Goal: Feedback & Contribution: Submit feedback/report problem

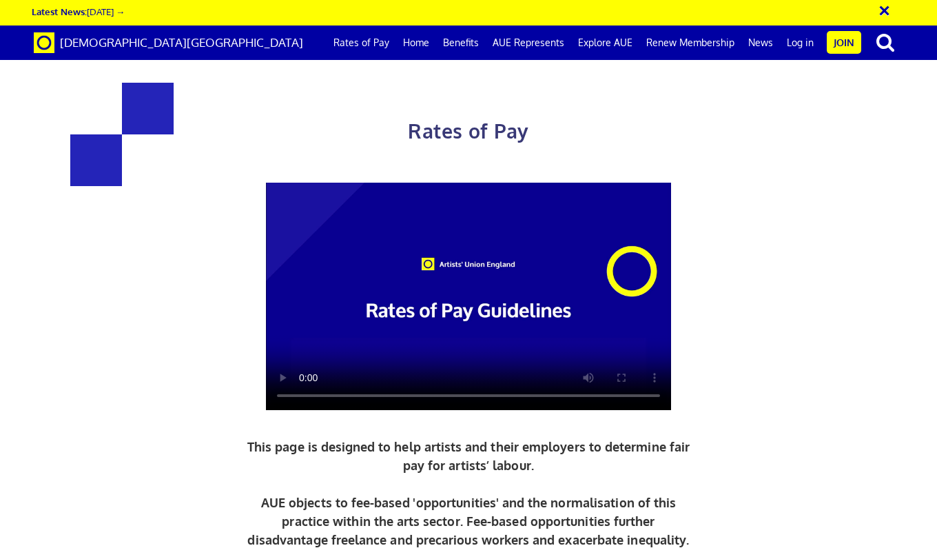
scroll to position [0, 6]
click at [792, 44] on link "Log in" at bounding box center [800, 42] width 41 height 34
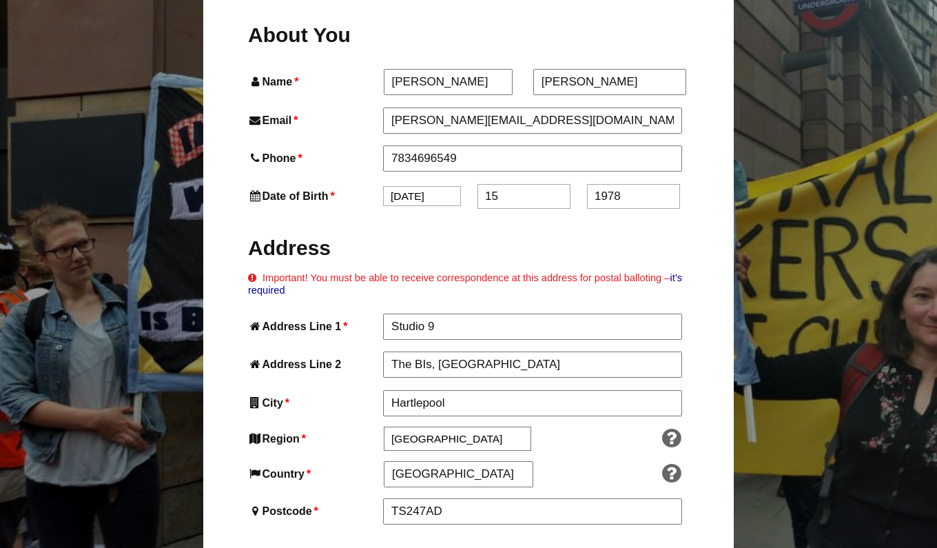
scroll to position [592, 0]
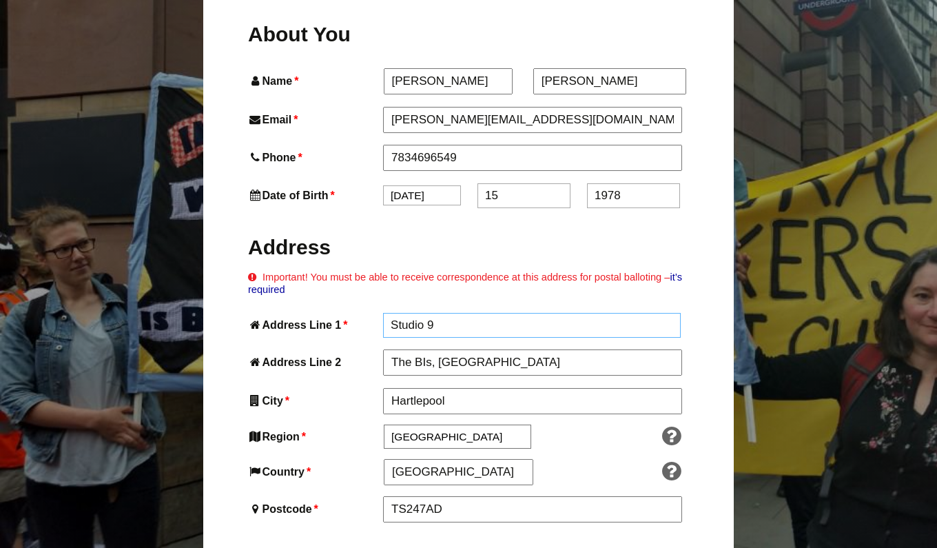
drag, startPoint x: 439, startPoint y: 269, endPoint x: 388, endPoint y: 260, distance: 52.4
drag, startPoint x: 426, startPoint y: 264, endPoint x: 362, endPoint y: 264, distance: 64.1
click at [362, 313] on div "Address Line 1 * Studio 4" at bounding box center [468, 325] width 441 height 25
type input "4"
drag, startPoint x: 515, startPoint y: 299, endPoint x: 348, endPoint y: 298, distance: 166.7
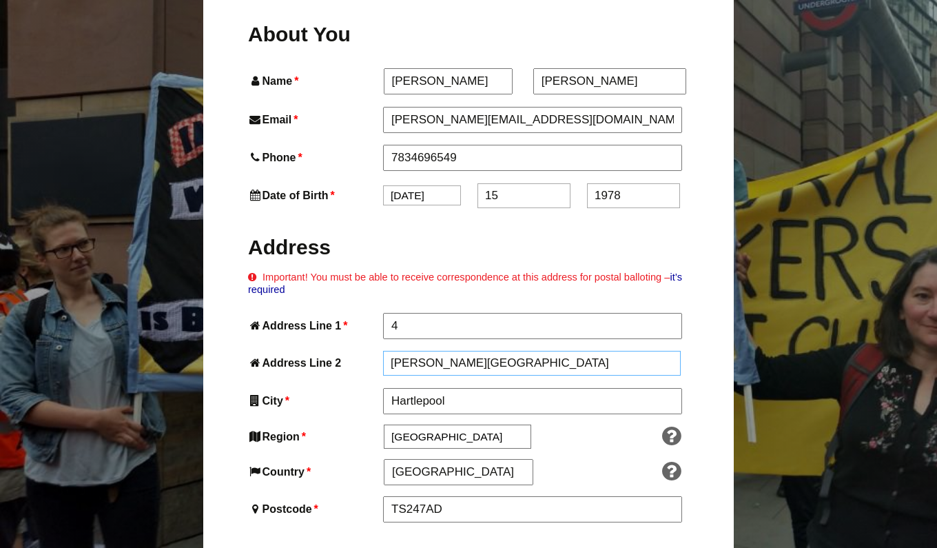
type input "Scarbrough Street"
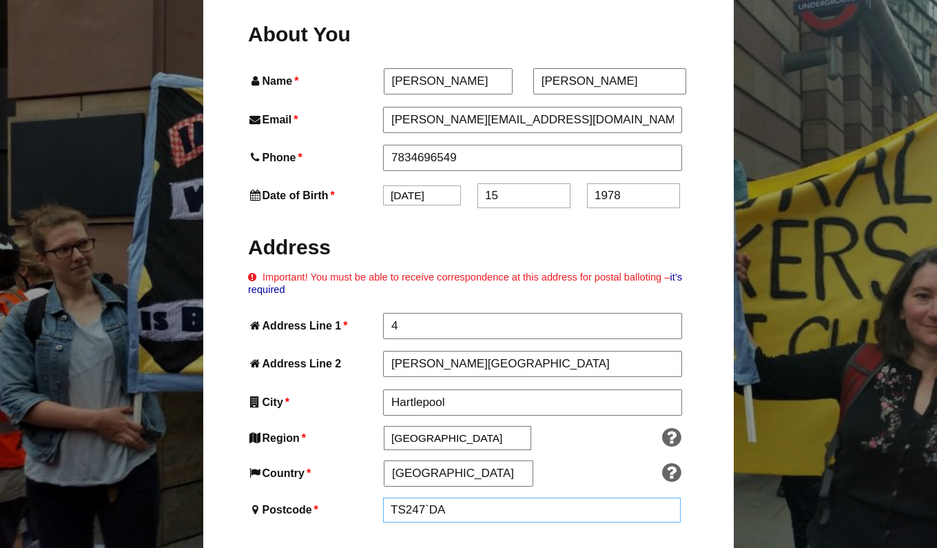
click at [432, 497] on input "TS247`DA" at bounding box center [532, 509] width 298 height 25
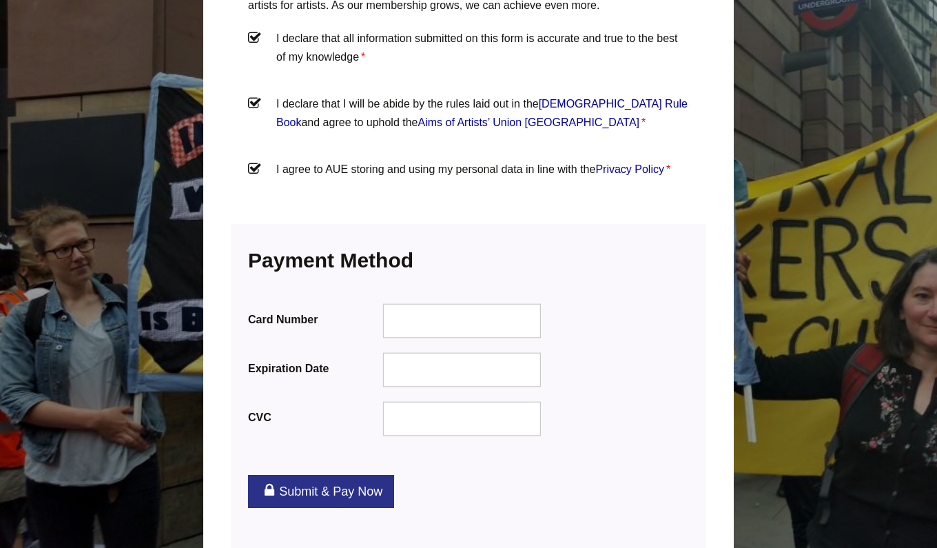
scroll to position [1601, 0]
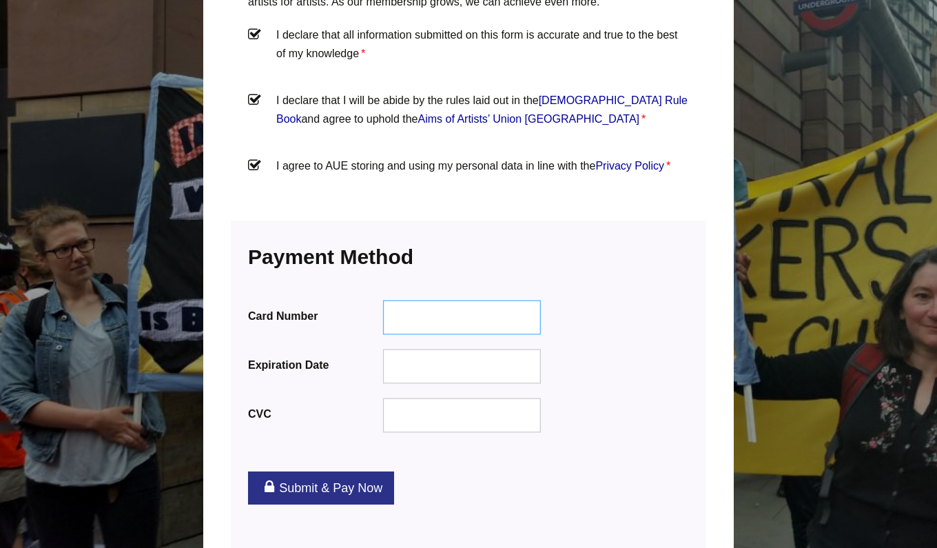
type input "TS247DA"
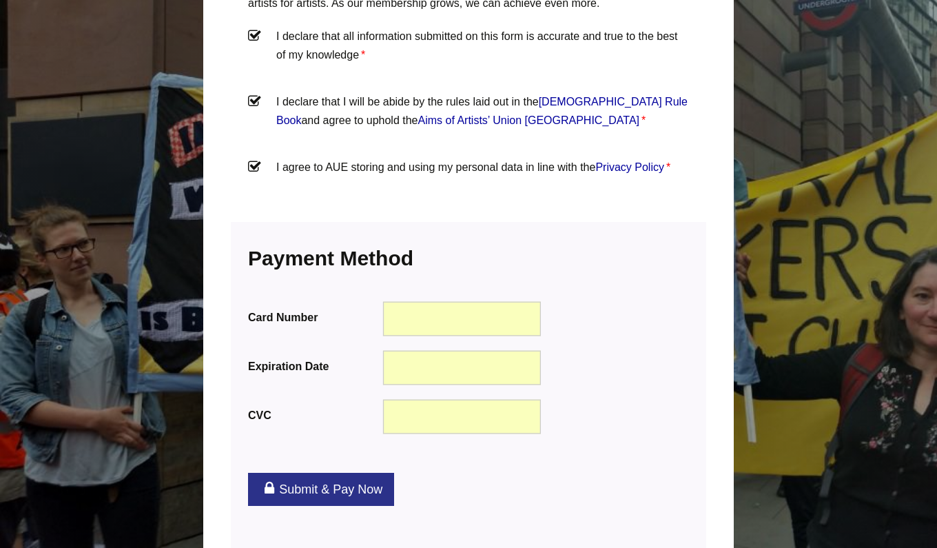
click at [329, 472] on link "Submit & Pay Now" at bounding box center [321, 488] width 146 height 33
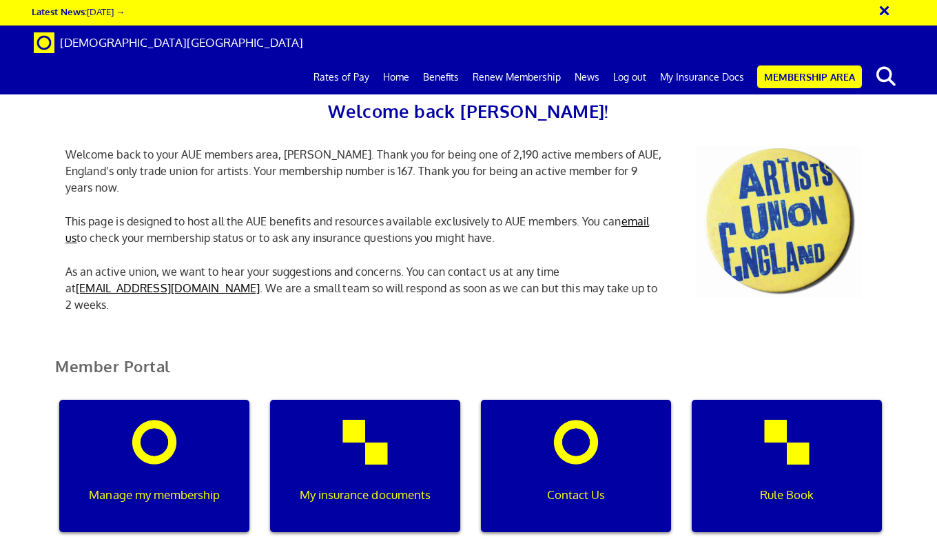
scroll to position [306, 0]
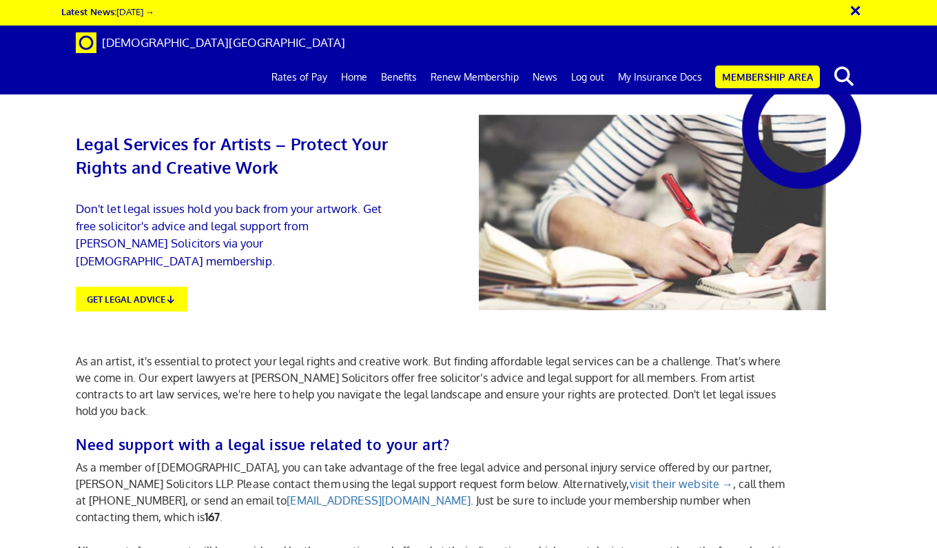
scroll to position [0, 6]
click at [141, 284] on link "GET LEGAL ADVICE" at bounding box center [131, 298] width 123 height 28
type textarea "I"
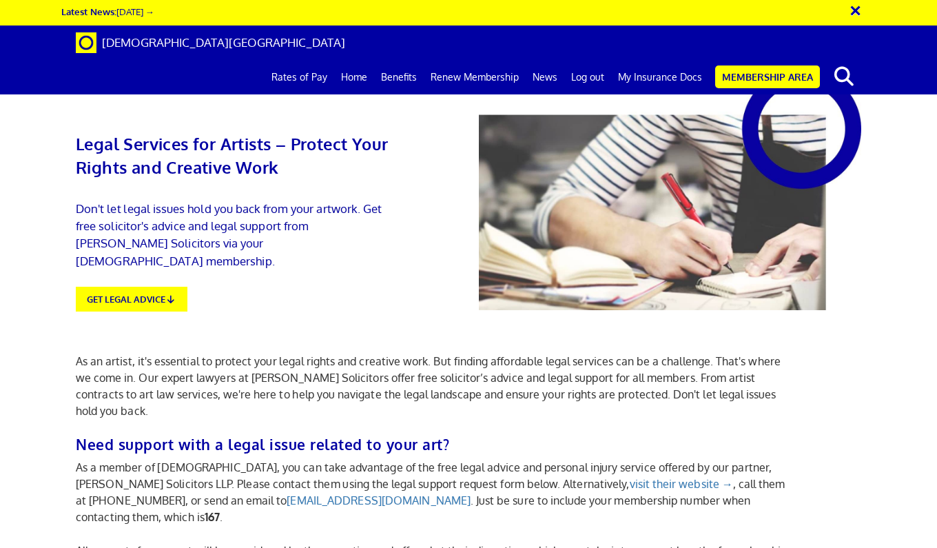
type textarea "W"
drag, startPoint x: 214, startPoint y: 366, endPoint x: 84, endPoint y: 368, distance: 130.2
paste textarea "We are a CIC facing a dispute with a freelance artist who was involved in marke…"
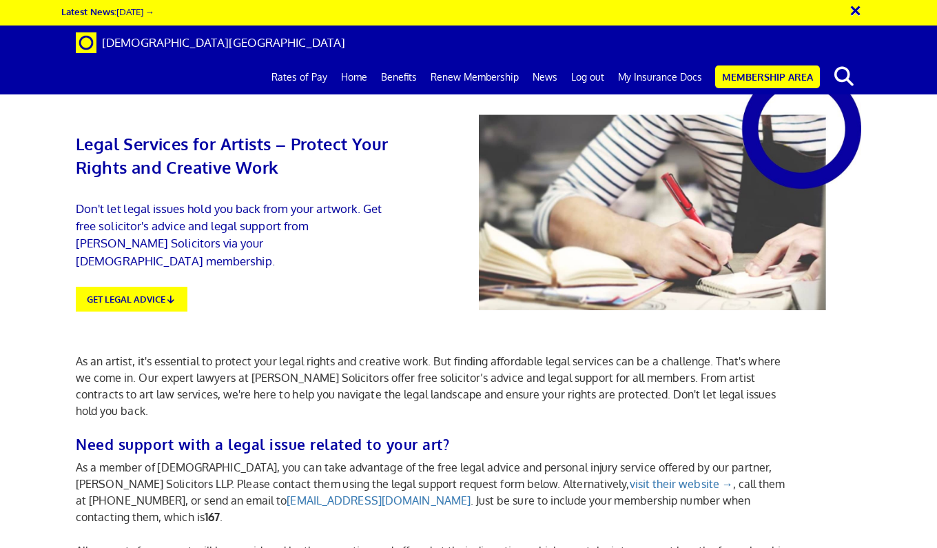
drag, startPoint x: 136, startPoint y: 364, endPoint x: 101, endPoint y: 364, distance: 35.1
drag, startPoint x: 669, startPoint y: 367, endPoint x: 691, endPoint y: 362, distance: 23.2
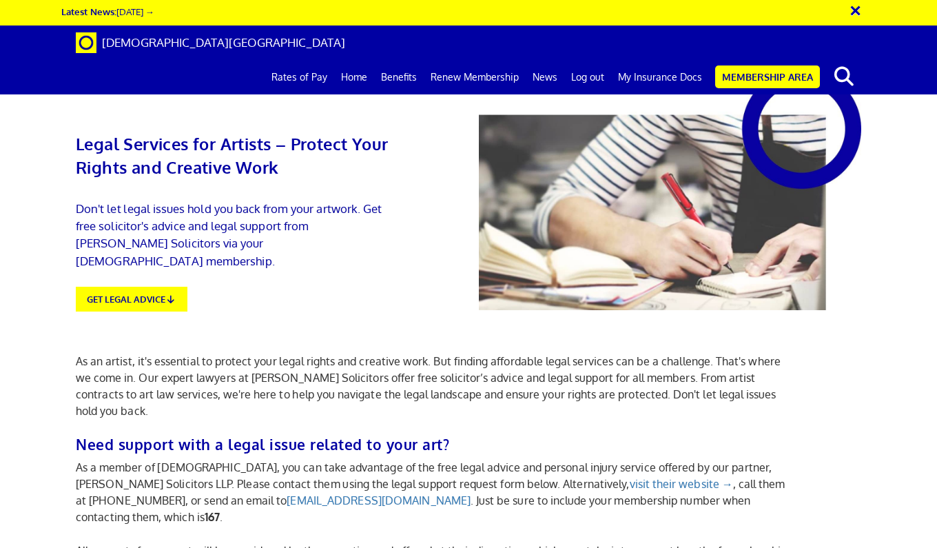
type textarea "I have a CIC facing a dispute with a freelance artist who was involved in marke…"
click at [782, 65] on link "Membership Area" at bounding box center [767, 76] width 105 height 23
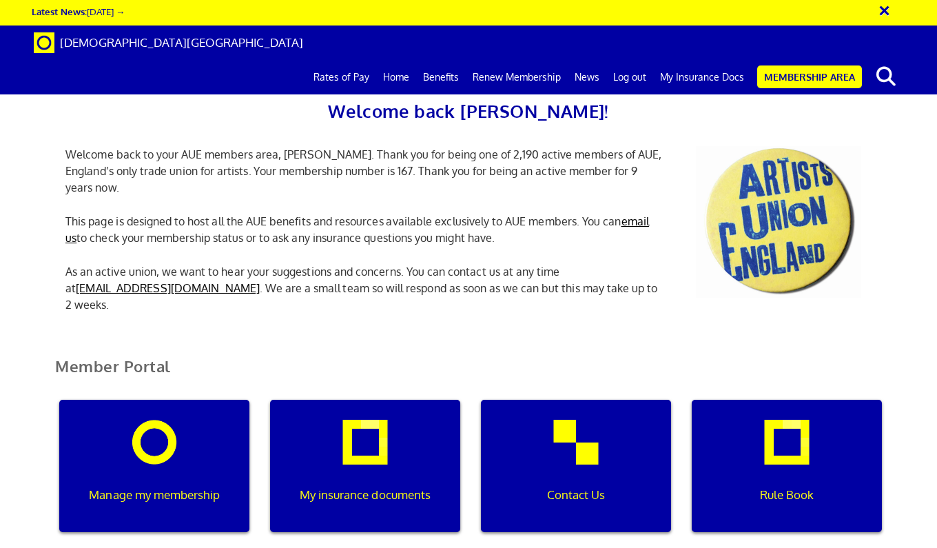
click at [362, 60] on link "Rates of Pay" at bounding box center [341, 77] width 70 height 34
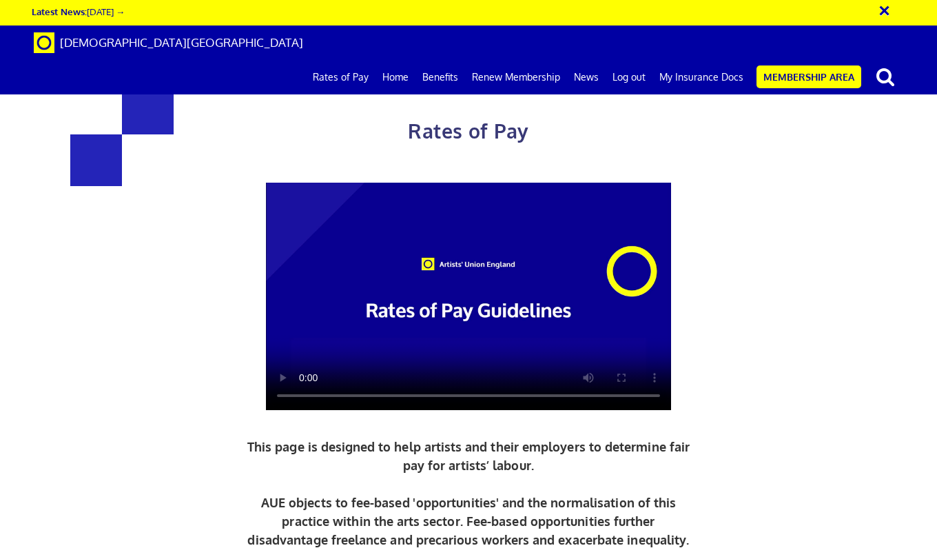
scroll to position [2465, 0]
click at [408, 60] on link "Home" at bounding box center [395, 77] width 40 height 34
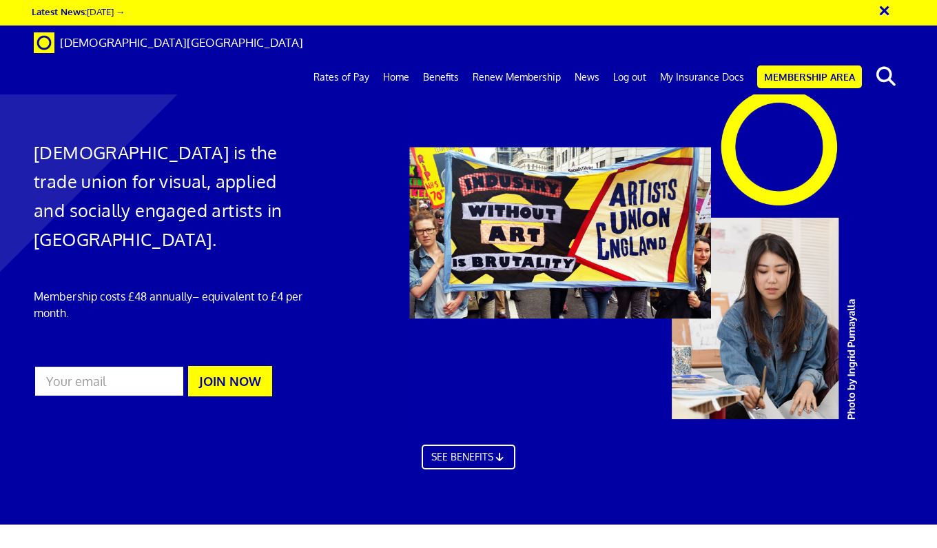
scroll to position [0, 6]
click at [689, 60] on link "My Insurance Docs" at bounding box center [702, 77] width 98 height 34
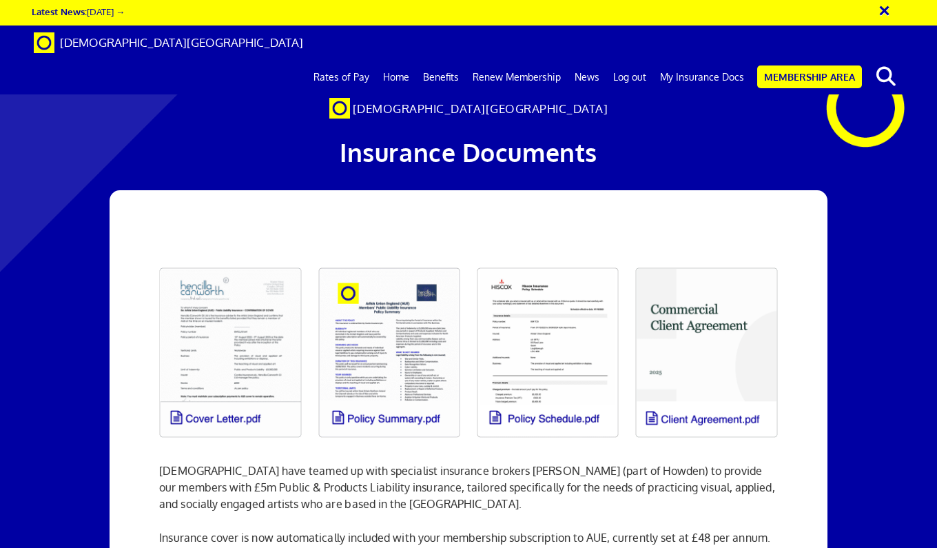
scroll to position [826, 0]
click at [824, 65] on link "Membership Area" at bounding box center [809, 76] width 105 height 23
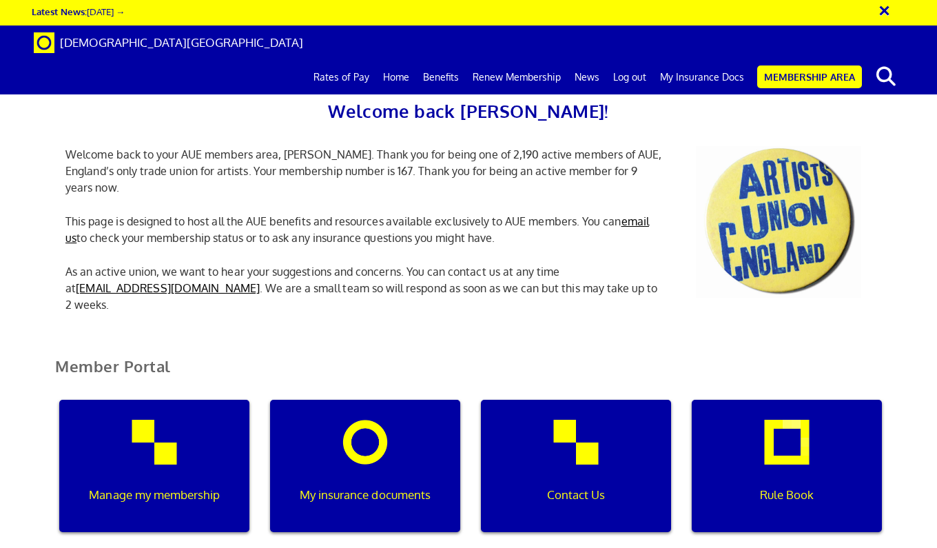
scroll to position [135, 0]
click at [191, 281] on link "[EMAIL_ADDRESS][DOMAIN_NAME]" at bounding box center [168, 288] width 184 height 14
